Goal: Task Accomplishment & Management: Complete application form

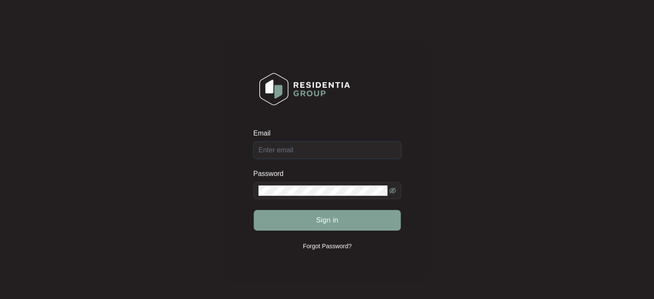
type input "[EMAIL_ADDRESS][DOMAIN_NAME]"
click at [341, 222] on div "Sign in" at bounding box center [327, 220] width 148 height 22
click at [341, 222] on button "Sign in" at bounding box center [327, 220] width 147 height 21
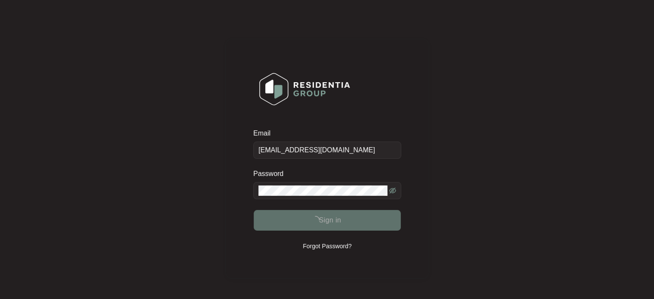
click at [341, 222] on button "Sign in" at bounding box center [327, 220] width 147 height 21
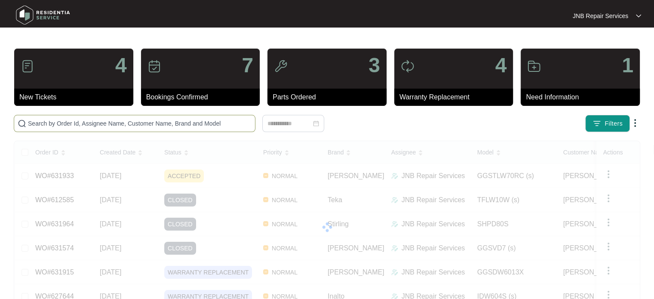
click at [163, 123] on input "text" at bounding box center [140, 123] width 224 height 9
paste input "631156"
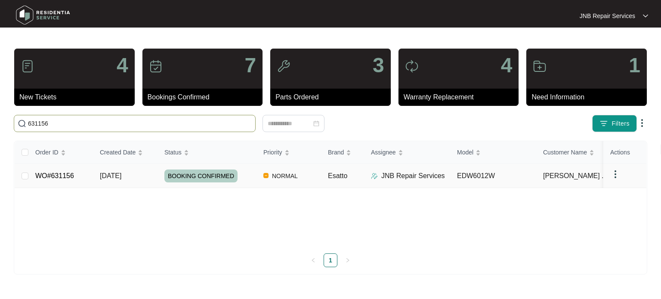
type input "631156"
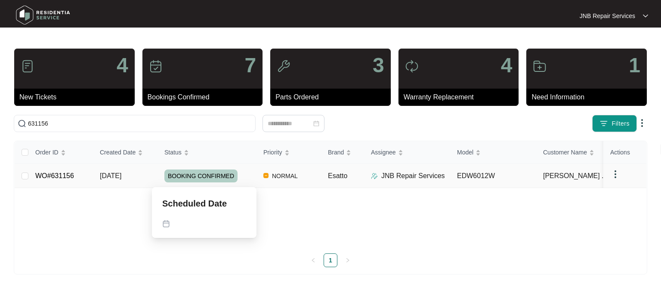
click at [188, 176] on span "BOOKING CONFIRMED" at bounding box center [200, 175] width 73 height 13
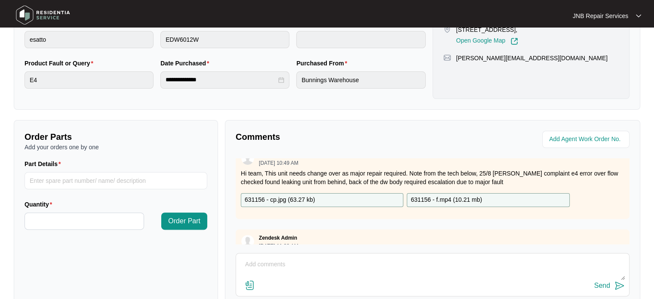
scroll to position [344, 0]
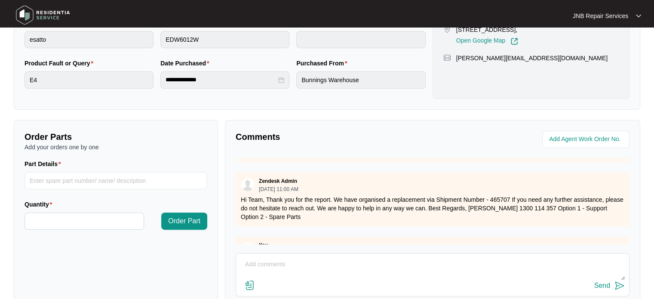
click at [341, 265] on textarea at bounding box center [432, 269] width 385 height 22
click at [303, 271] on textarea at bounding box center [432, 269] width 385 height 22
paste textarea "631156 30/8 [PERSON_NAME] swap over the dishwasher installed tested ok completed"
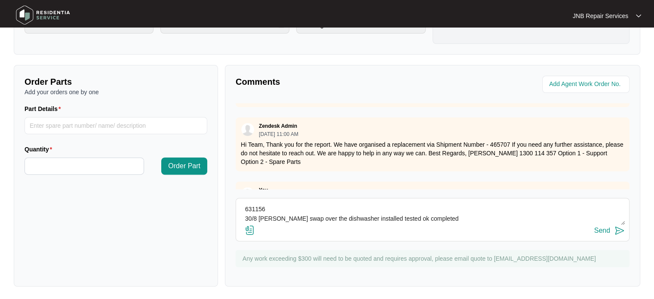
scroll to position [270, 0]
type textarea "631156 30/8 [PERSON_NAME] swap over the dishwasher installed tested ok completed"
click at [252, 225] on img at bounding box center [250, 230] width 10 height 10
click at [0, 0] on input "file" at bounding box center [0, 0] width 0 height 0
click at [249, 229] on img at bounding box center [250, 230] width 10 height 10
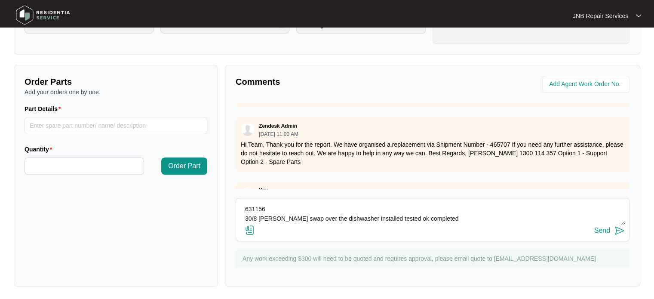
click at [0, 0] on input "file" at bounding box center [0, 0] width 0 height 0
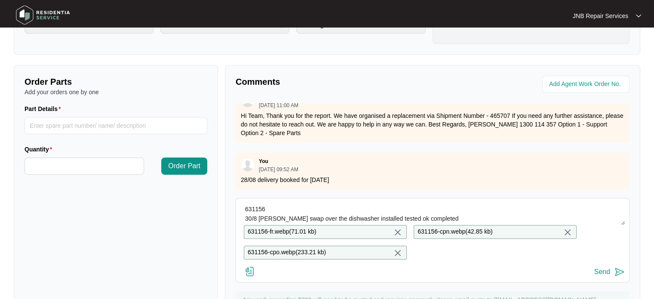
click at [621, 277] on img at bounding box center [620, 272] width 10 height 10
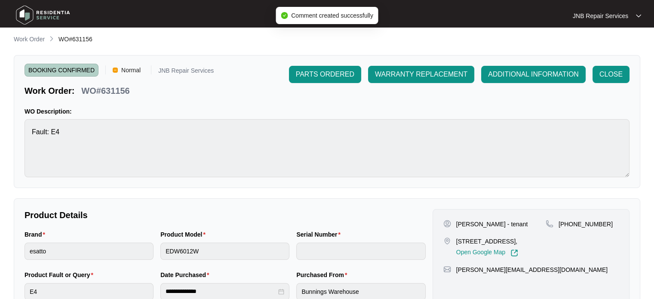
scroll to position [0, 0]
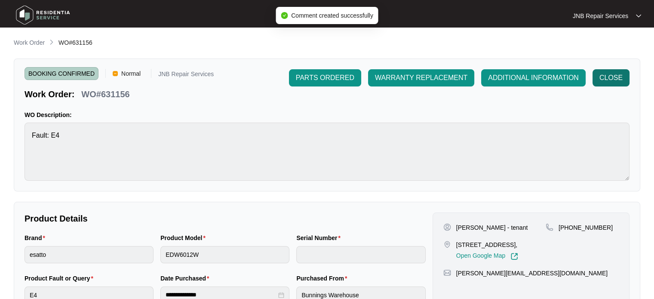
click at [619, 77] on span "CLOSE" at bounding box center [611, 78] width 23 height 10
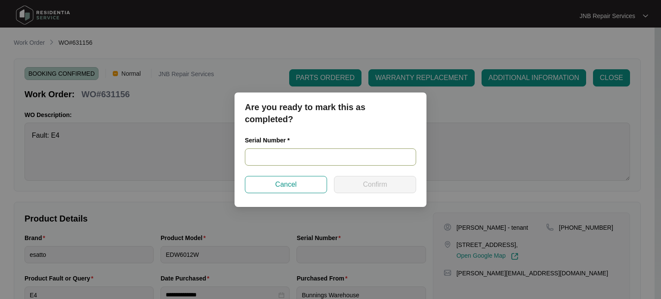
click at [302, 160] on input "text" at bounding box center [330, 156] width 171 height 17
click at [296, 164] on input "text" at bounding box center [330, 156] width 171 height 17
paste input "23062675040200124"
type input "23062675040200124"
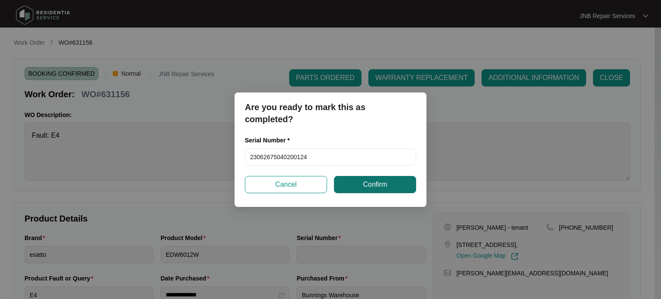
click at [386, 182] on span "Confirm" at bounding box center [375, 184] width 24 height 10
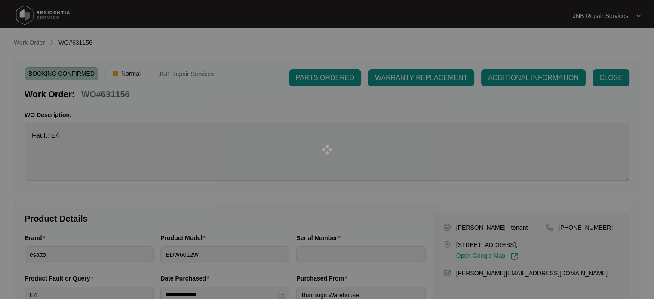
type input "23062675040200124"
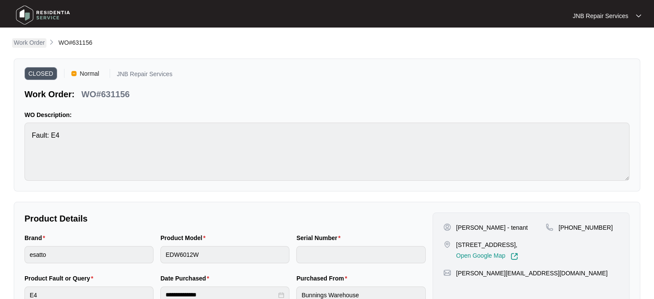
click at [36, 39] on p "Work Order" at bounding box center [29, 42] width 31 height 9
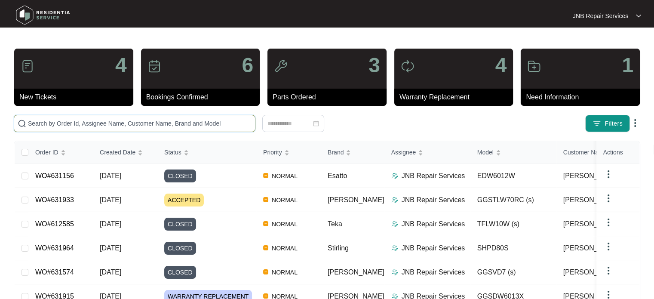
click at [161, 123] on input "text" at bounding box center [140, 123] width 224 height 9
paste input "30/8 [PERSON_NAME] swap over the oven install tested ok completed"
type input "30/8 [PERSON_NAME] swap over the oven install tested ok completed"
click at [139, 121] on input "text" at bounding box center [140, 123] width 224 height 9
paste input "626321"
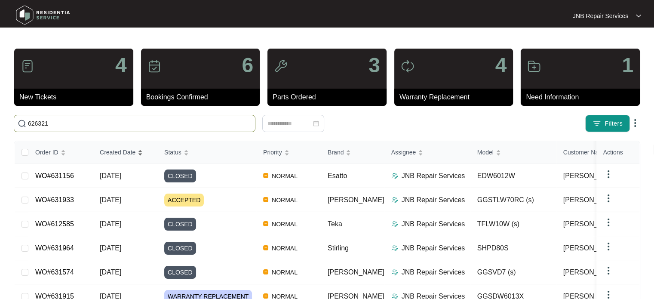
type input "626321"
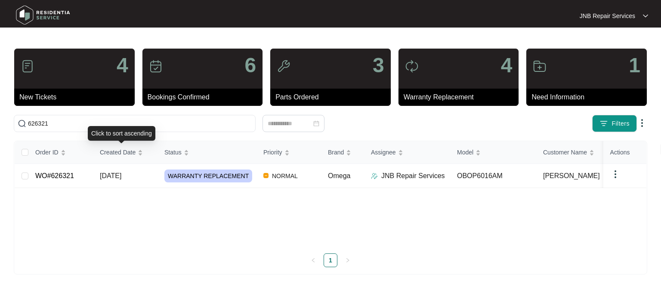
drag, startPoint x: 151, startPoint y: 162, endPoint x: 166, endPoint y: 231, distance: 70.0
click at [166, 231] on div "Order ID Created Date Status Priority Brand Assignee Model Customer Name Purcha…" at bounding box center [330, 193] width 631 height 105
click at [145, 178] on td "[DATE]" at bounding box center [125, 176] width 65 height 24
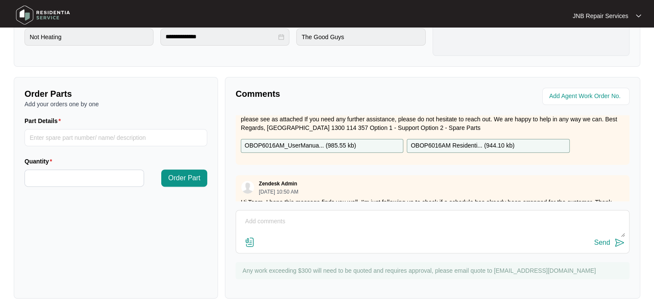
scroll to position [129, 0]
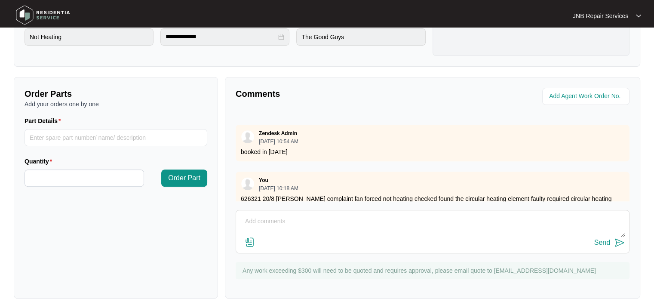
click at [319, 221] on textarea at bounding box center [432, 226] width 385 height 22
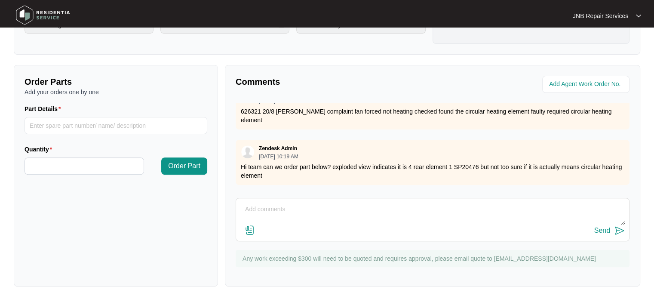
scroll to position [215, 0]
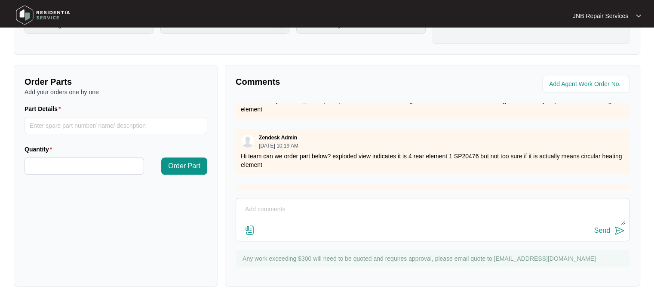
paste textarea "626321 30/8 [PERSON_NAME] swap over the oven install tested ok completed"
type textarea "626321 30/8 [PERSON_NAME] swap over the oven install tested ok completed"
click at [246, 227] on img at bounding box center [250, 230] width 10 height 10
click at [0, 0] on input "file" at bounding box center [0, 0] width 0 height 0
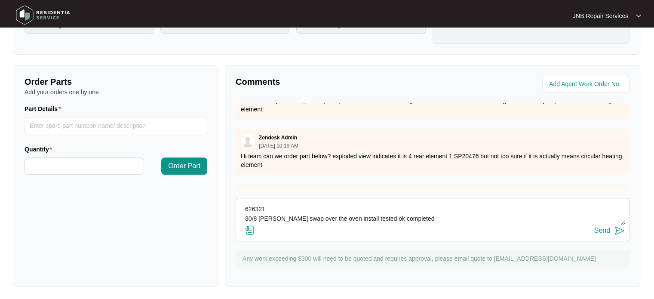
click at [251, 234] on img at bounding box center [250, 230] width 10 height 10
click at [0, 0] on input "file" at bounding box center [0, 0] width 0 height 0
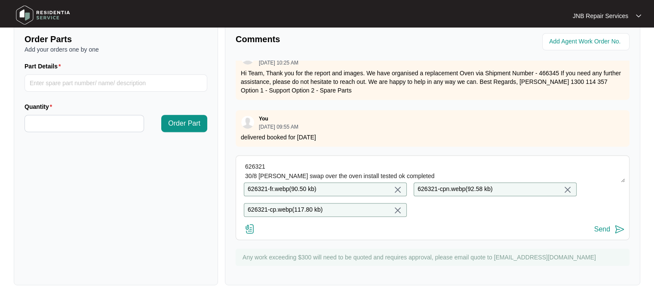
scroll to position [566, 0]
click at [613, 230] on button "Send" at bounding box center [609, 230] width 31 height 12
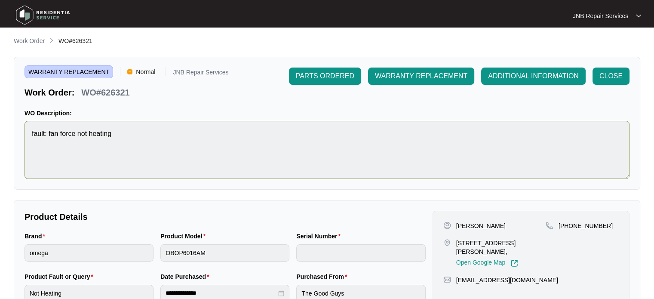
scroll to position [0, 0]
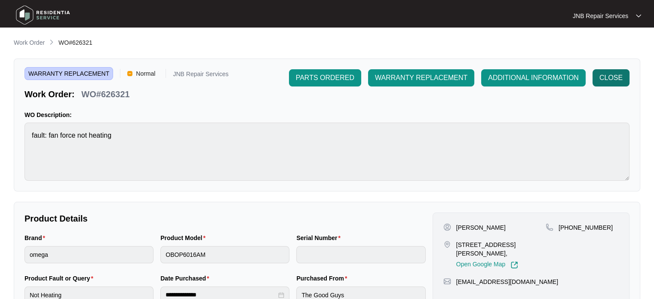
click at [620, 82] on span "CLOSE" at bounding box center [611, 78] width 23 height 10
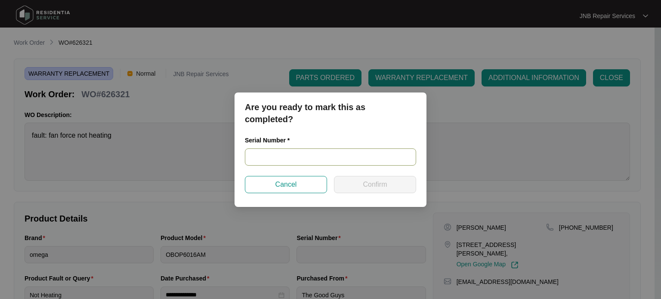
click at [324, 163] on input "text" at bounding box center [330, 156] width 171 height 17
paste input "967881824110191"
type input "967881824110191"
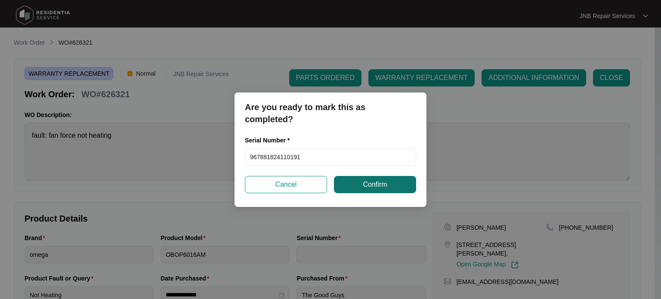
click at [385, 187] on span "Confirm" at bounding box center [375, 184] width 24 height 10
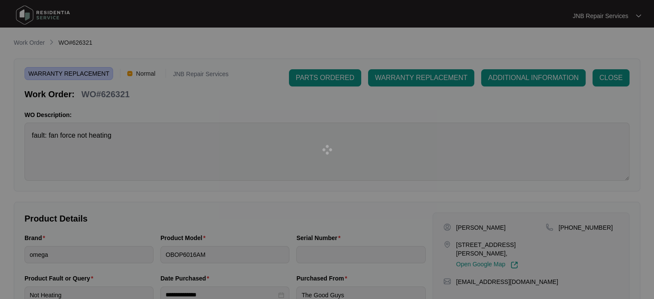
type input "967881824110191"
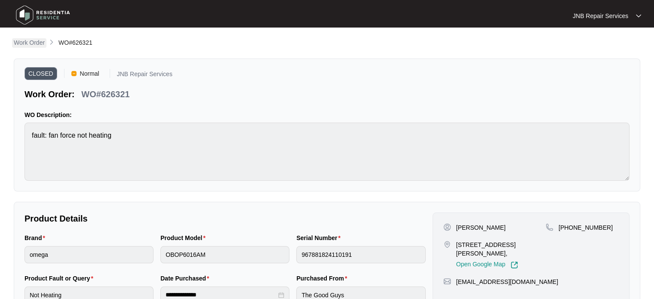
click at [30, 43] on p "Work Order" at bounding box center [29, 42] width 31 height 9
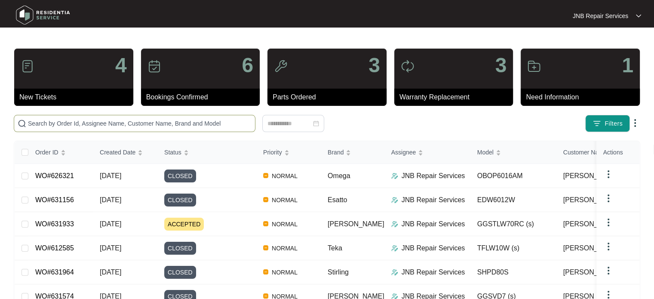
click at [174, 128] on span at bounding box center [135, 123] width 242 height 17
click at [173, 126] on input "text" at bounding box center [140, 123] width 224 height 9
paste input "627644"
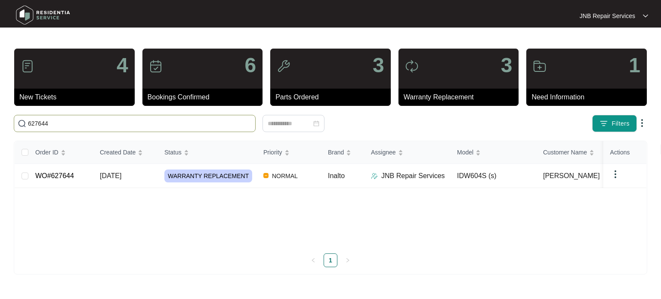
type input "627644"
click at [227, 182] on td "WARRANTY REPLACEMENT" at bounding box center [206, 176] width 99 height 24
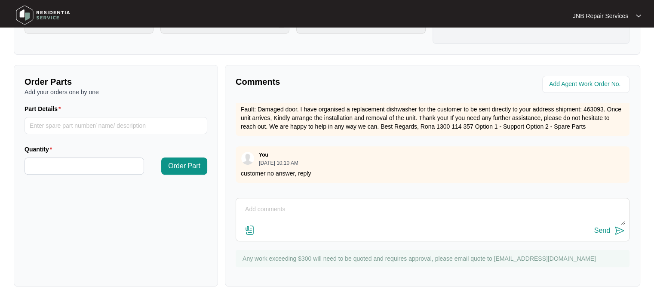
scroll to position [68, 0]
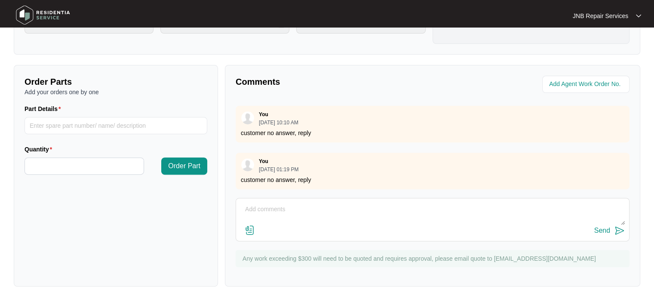
click at [368, 213] on textarea at bounding box center [432, 214] width 385 height 22
click at [316, 218] on textarea at bounding box center [432, 214] width 385 height 22
paste textarea "627644 30/8 [PERSON_NAME] swap over the dishwasher due to doa install tested ok…"
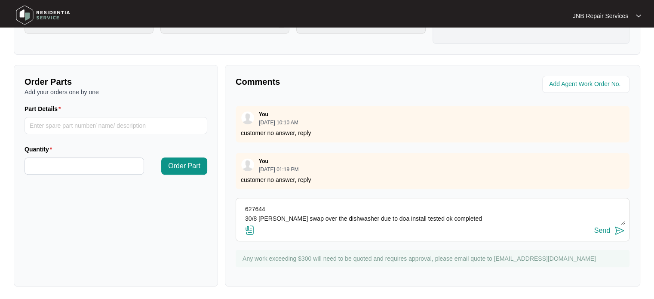
scroll to position [6, 0]
type textarea "627644 30/8 [PERSON_NAME] swap over the dishwasher due to doa install tested ok…"
click at [246, 231] on img at bounding box center [250, 230] width 10 height 10
click at [0, 0] on input "file" at bounding box center [0, 0] width 0 height 0
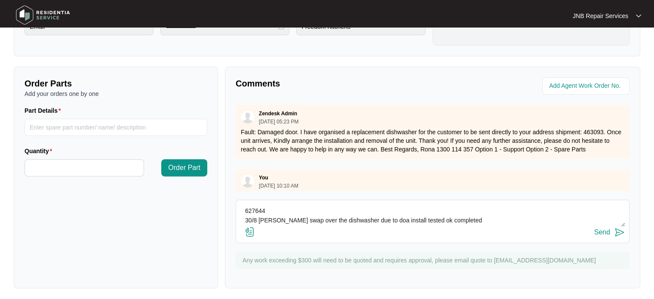
scroll to position [270, 0]
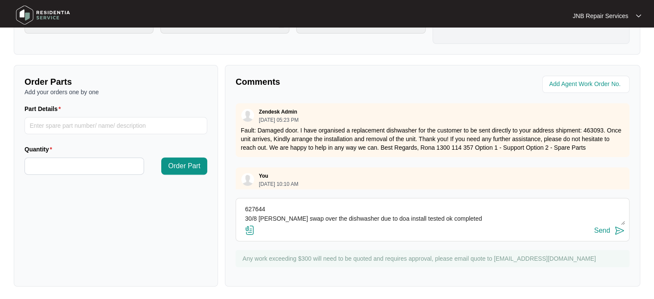
click at [251, 233] on img at bounding box center [250, 230] width 10 height 10
click at [0, 0] on input "file" at bounding box center [0, 0] width 0 height 0
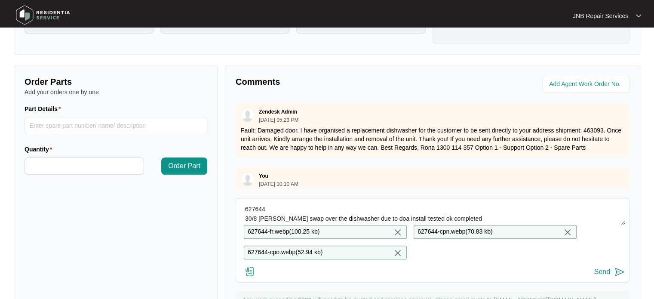
click at [610, 276] on div "Send" at bounding box center [602, 272] width 16 height 8
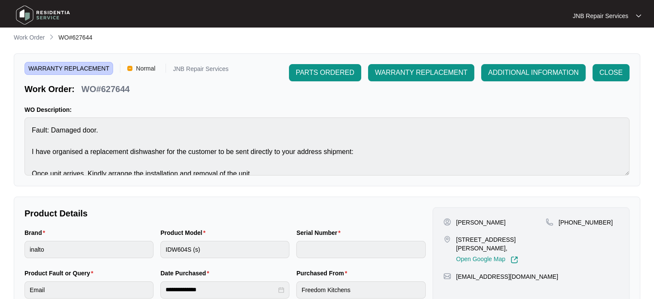
scroll to position [0, 0]
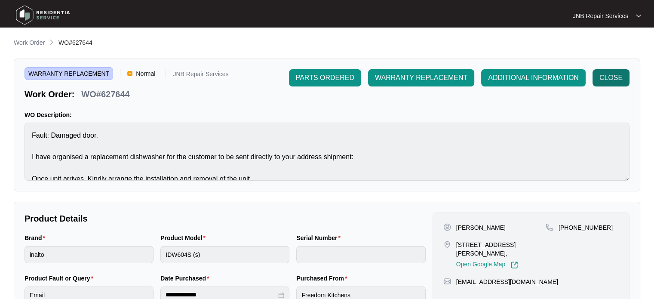
click at [602, 77] on span "CLOSE" at bounding box center [611, 78] width 23 height 10
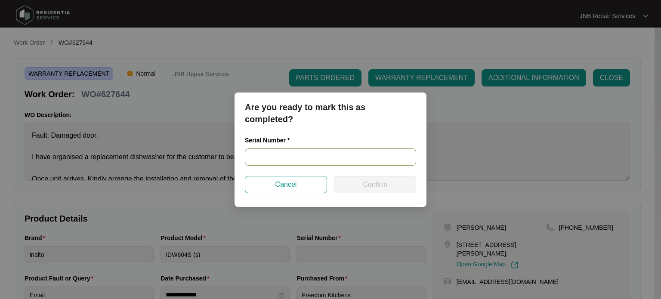
click at [315, 163] on input "text" at bounding box center [330, 156] width 171 height 17
click at [299, 160] on input "text" at bounding box center [330, 156] width 171 height 17
paste input "24103723040200059"
type input "24103723040200059"
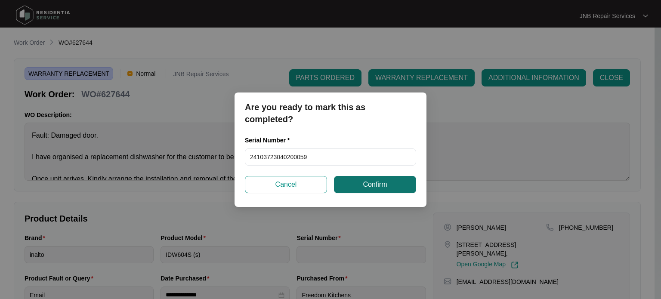
click at [391, 185] on button "Confirm" at bounding box center [375, 184] width 82 height 17
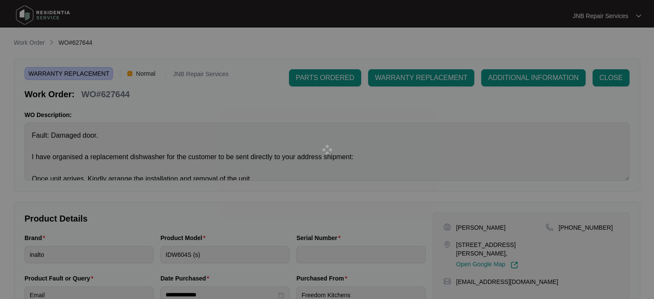
type input "24103723040200059"
